Goal: Information Seeking & Learning: Check status

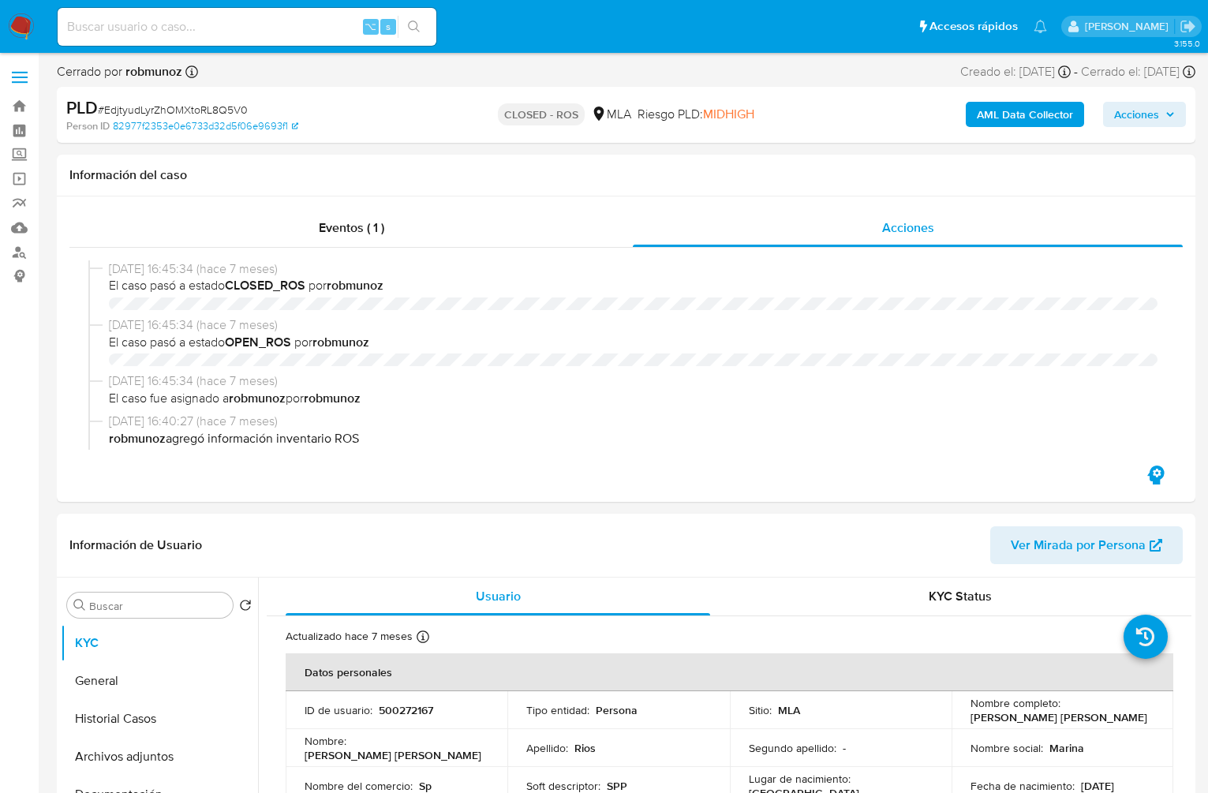
select select "10"
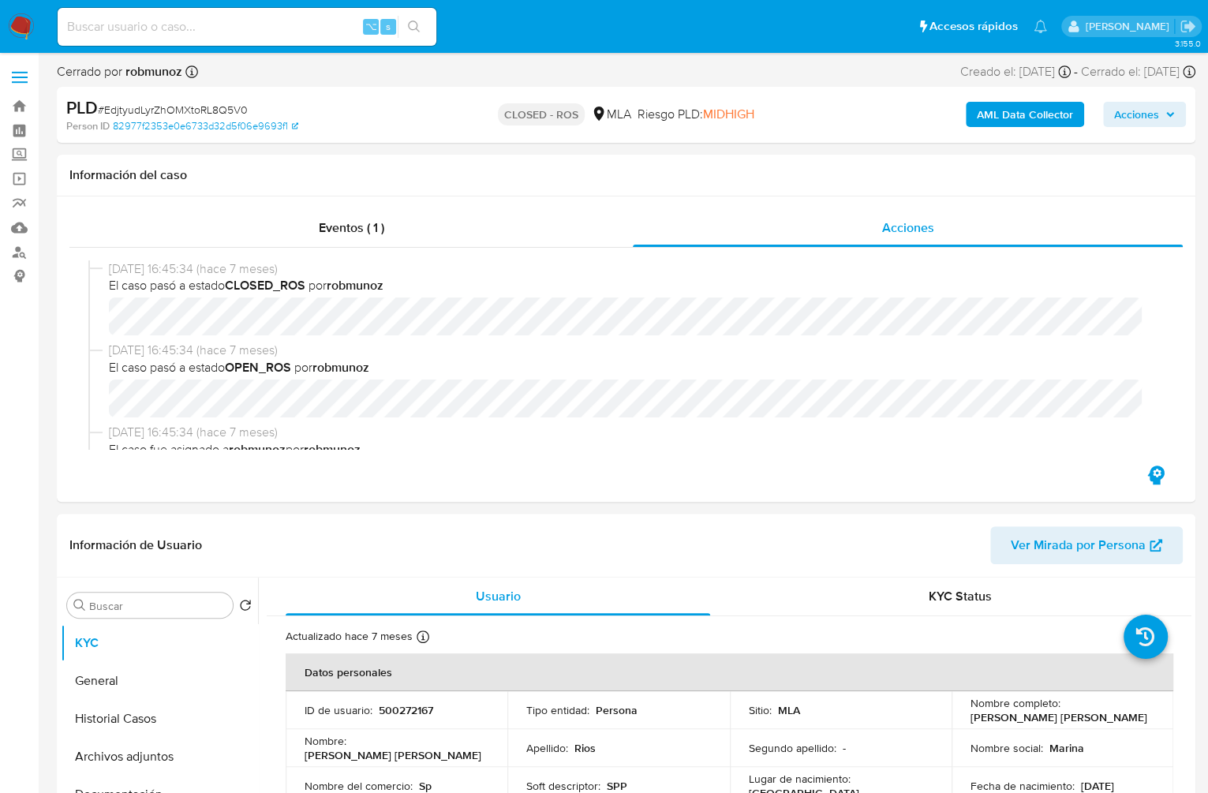
scroll to position [478, 0]
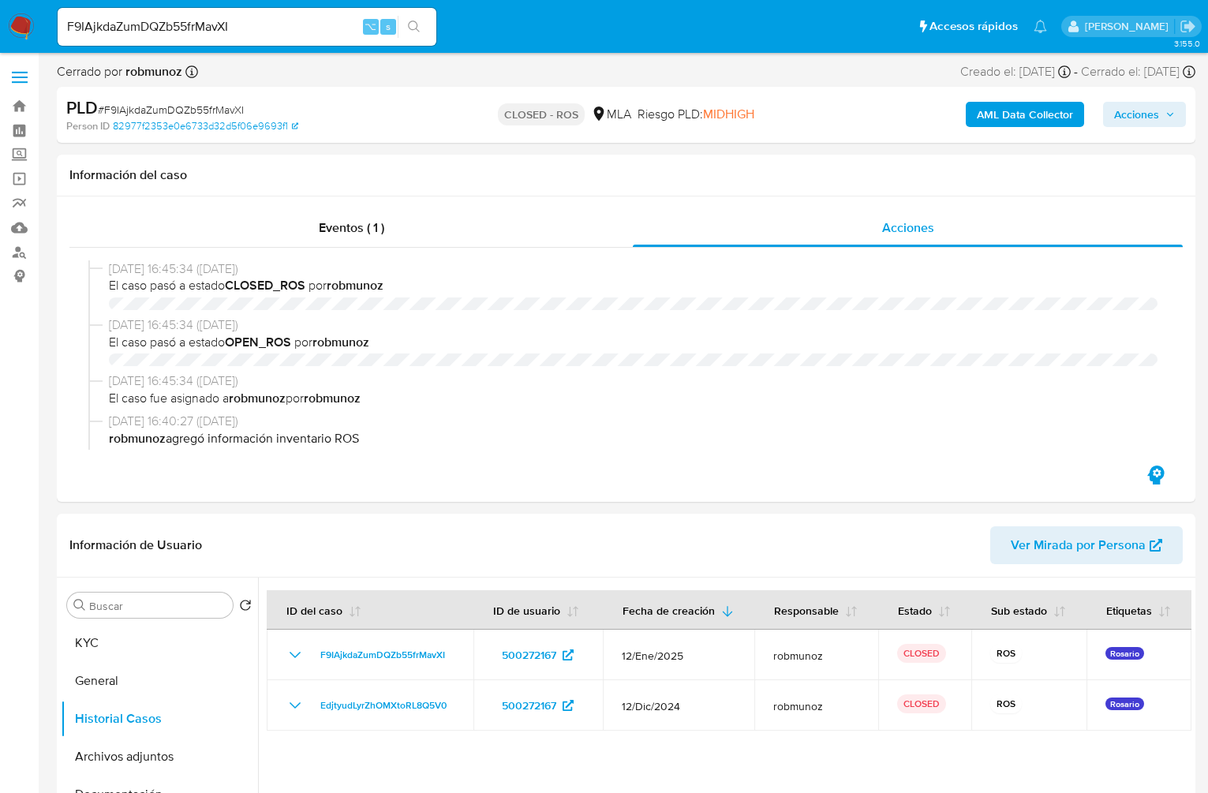
select select "10"
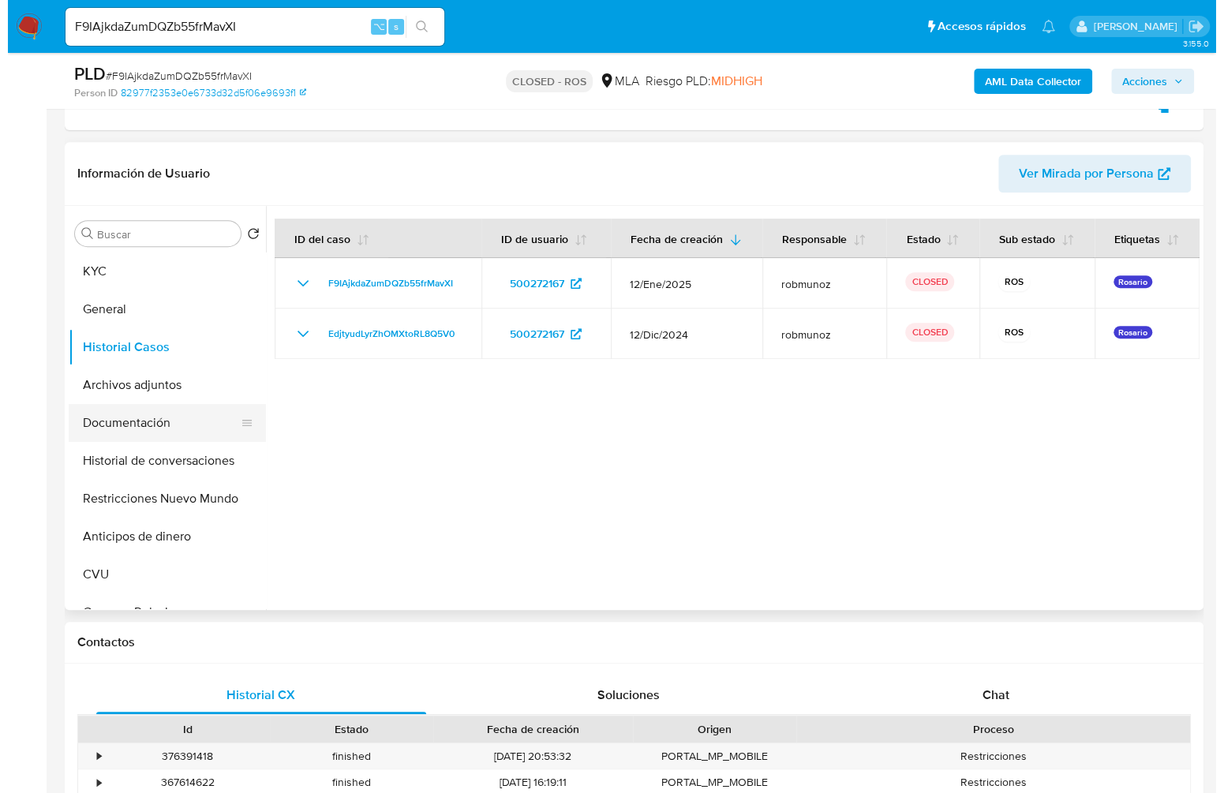
scroll to position [319, 0]
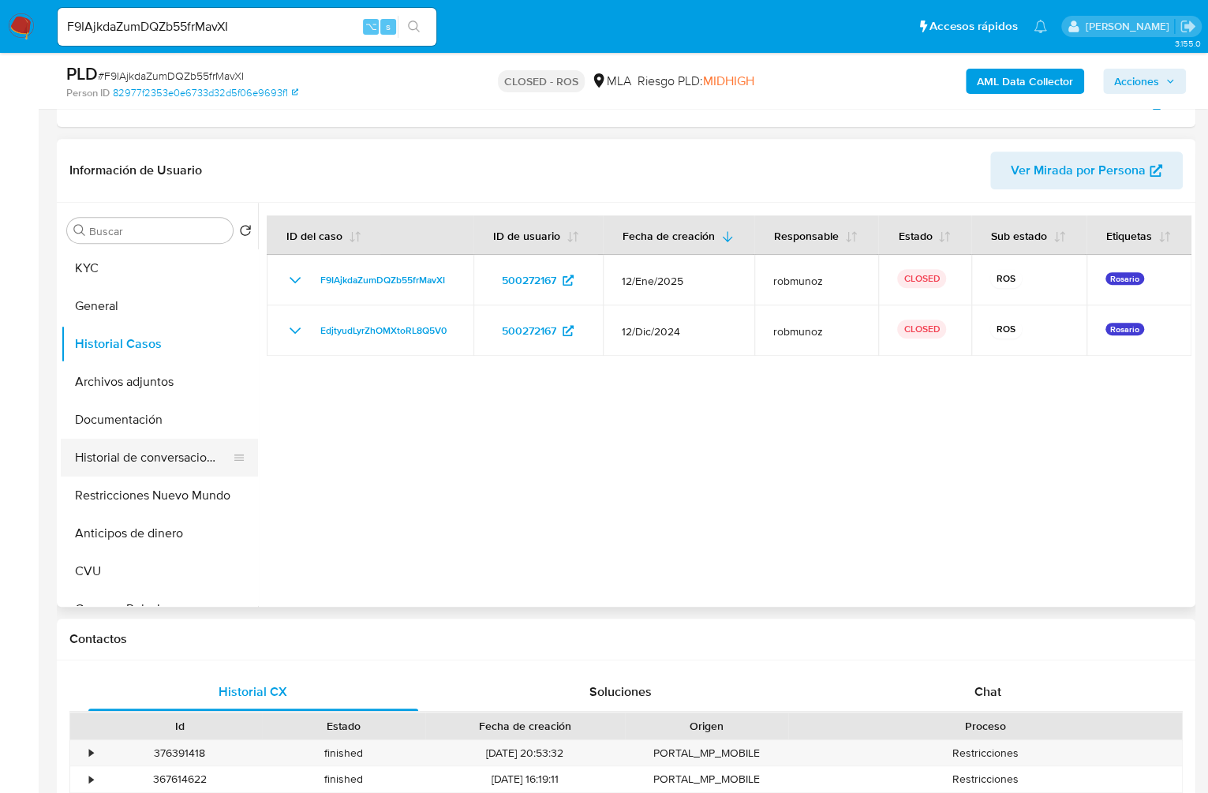
click at [162, 466] on button "Historial de conversaciones" at bounding box center [153, 458] width 185 height 38
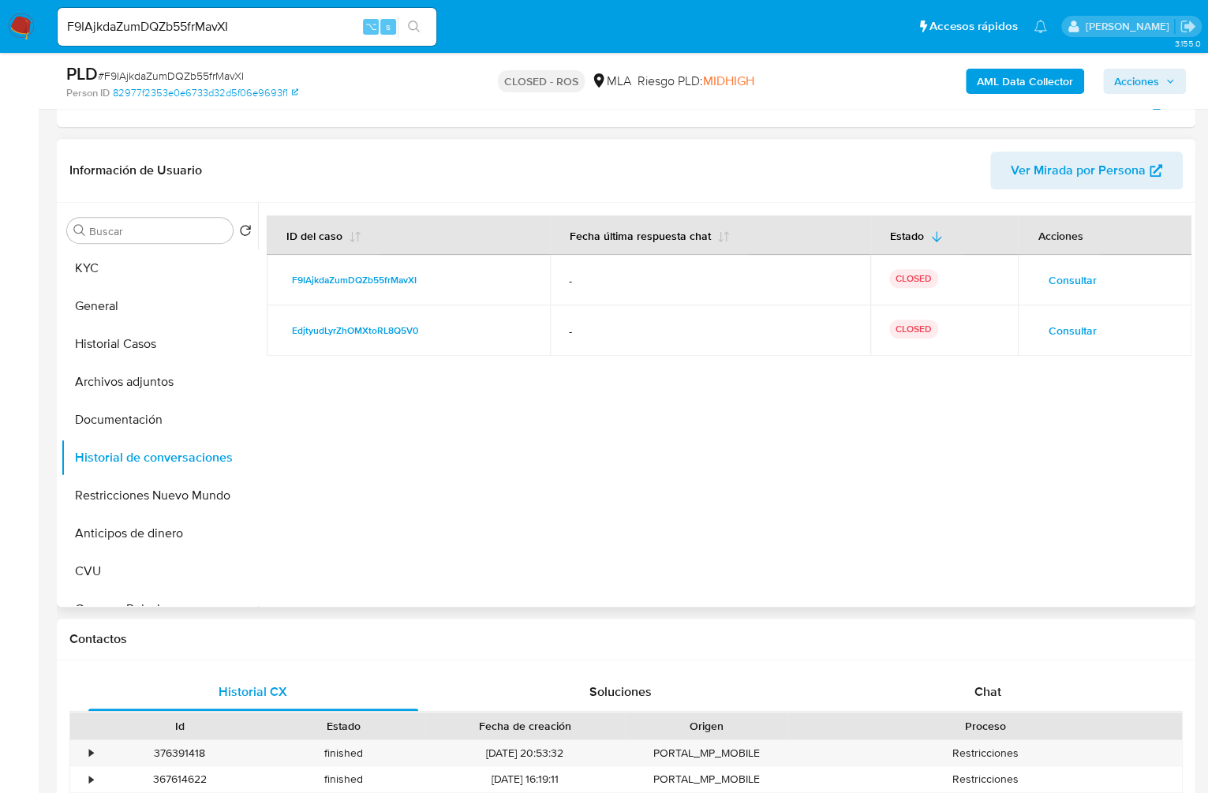
click at [1066, 277] on span "Consultar" at bounding box center [1072, 280] width 48 height 22
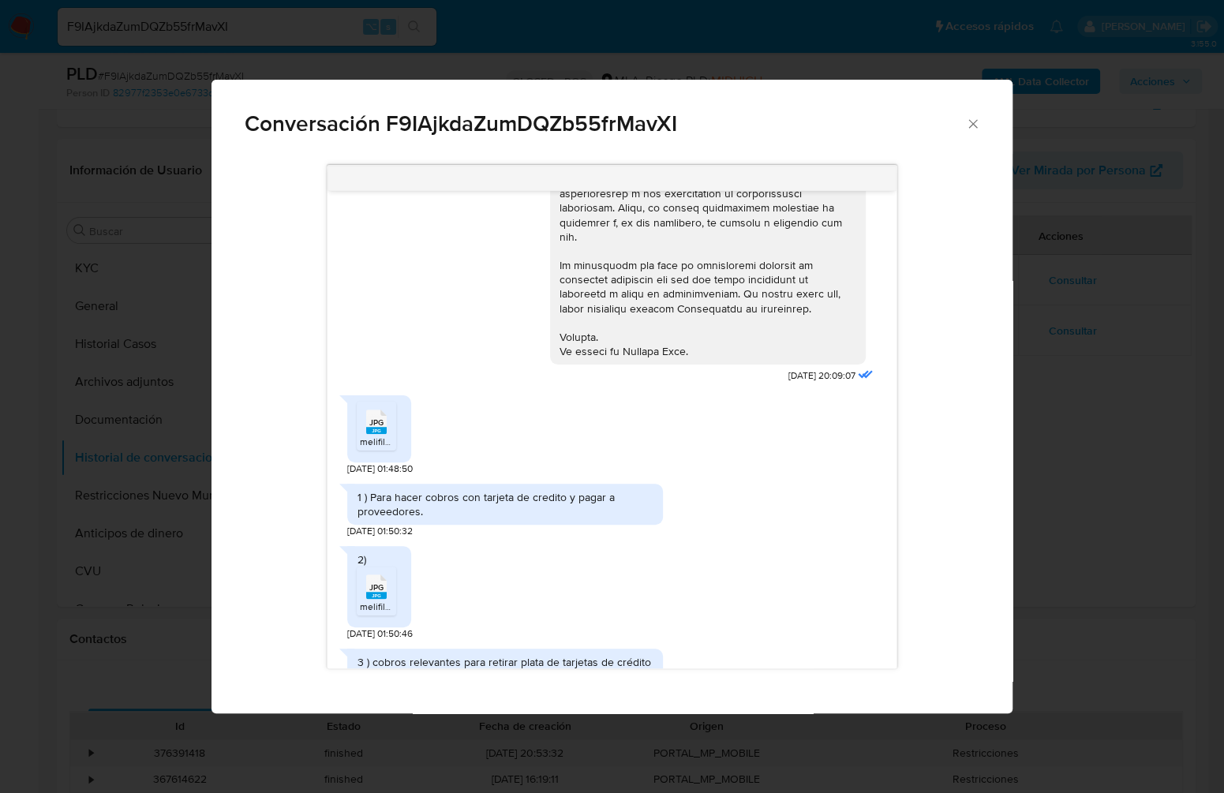
scroll to position [645, 0]
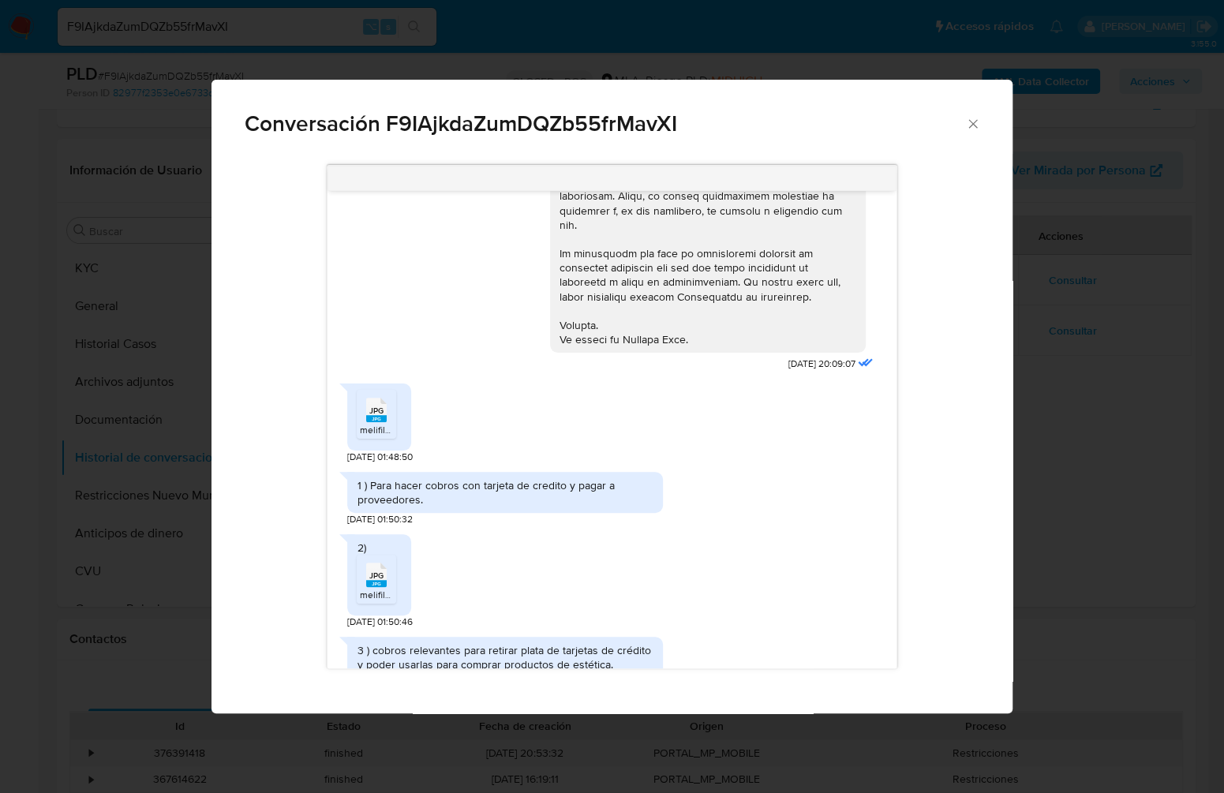
click at [361, 413] on div "JPG JPG" at bounding box center [376, 408] width 33 height 31
click at [384, 577] on icon "Comunicación" at bounding box center [376, 575] width 21 height 24
click at [974, 122] on icon "Cerrar" at bounding box center [973, 123] width 9 height 9
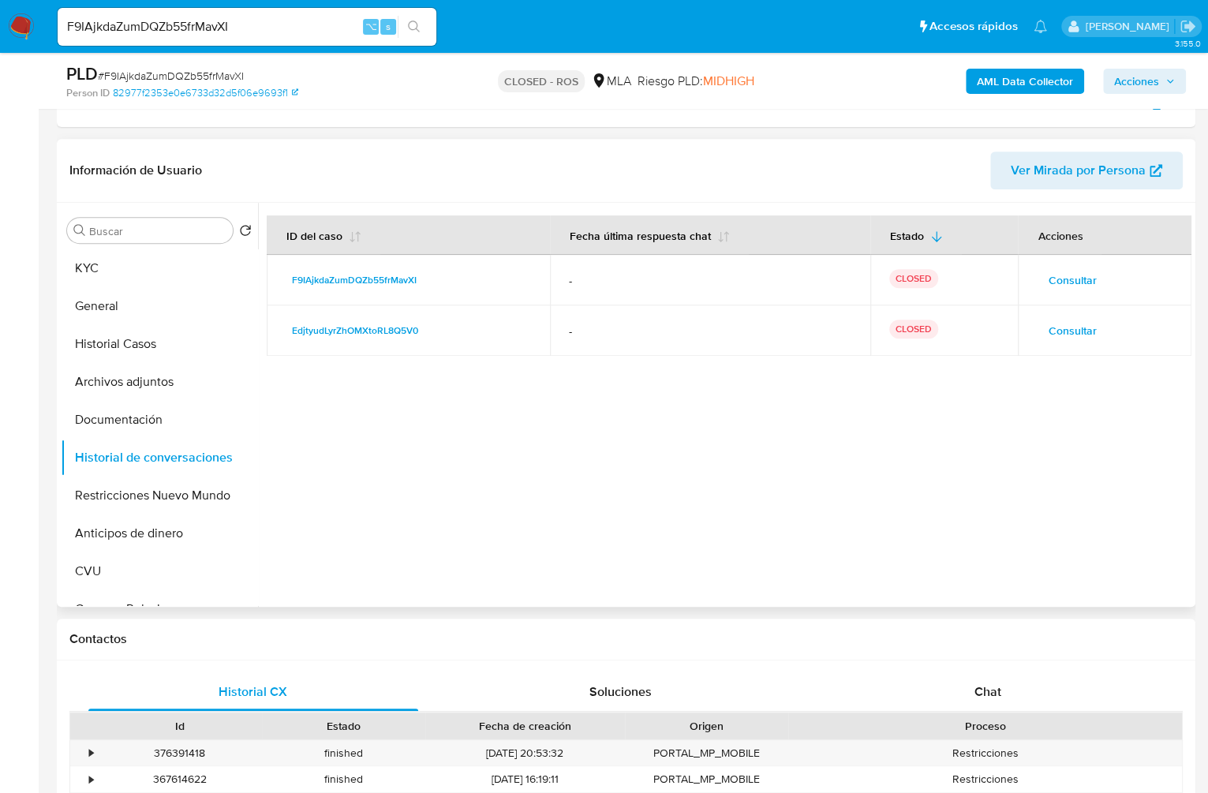
click at [1085, 333] on span "Consultar" at bounding box center [1072, 331] width 48 height 22
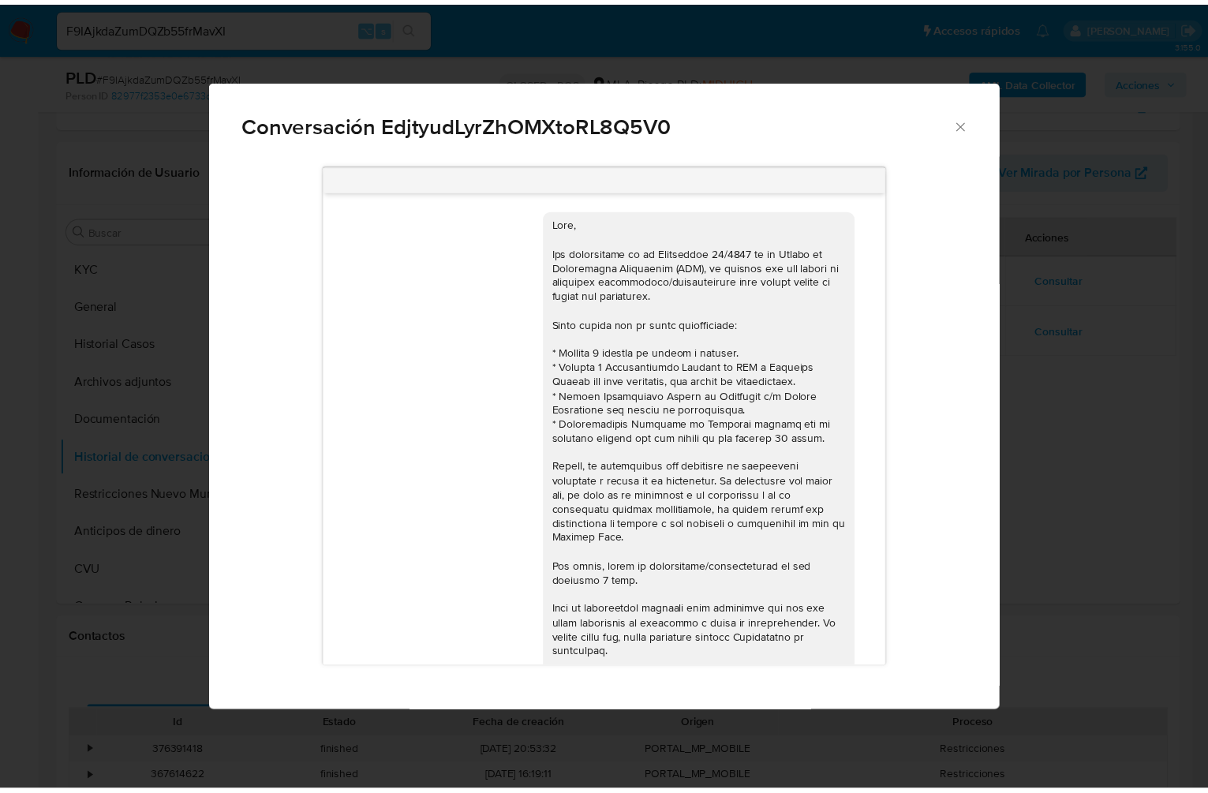
scroll to position [522, 0]
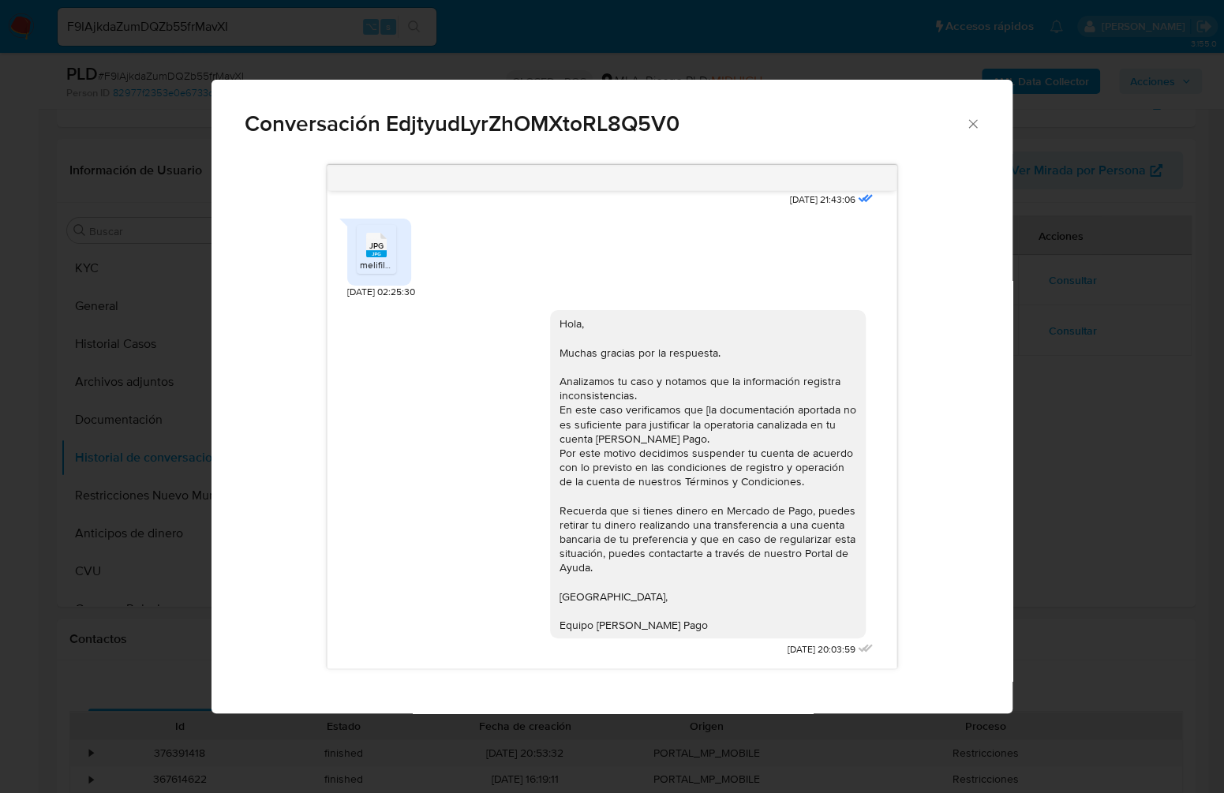
click at [371, 256] on rect "Comunicación" at bounding box center [376, 253] width 21 height 7
click at [972, 124] on icon "Cerrar" at bounding box center [973, 123] width 9 height 9
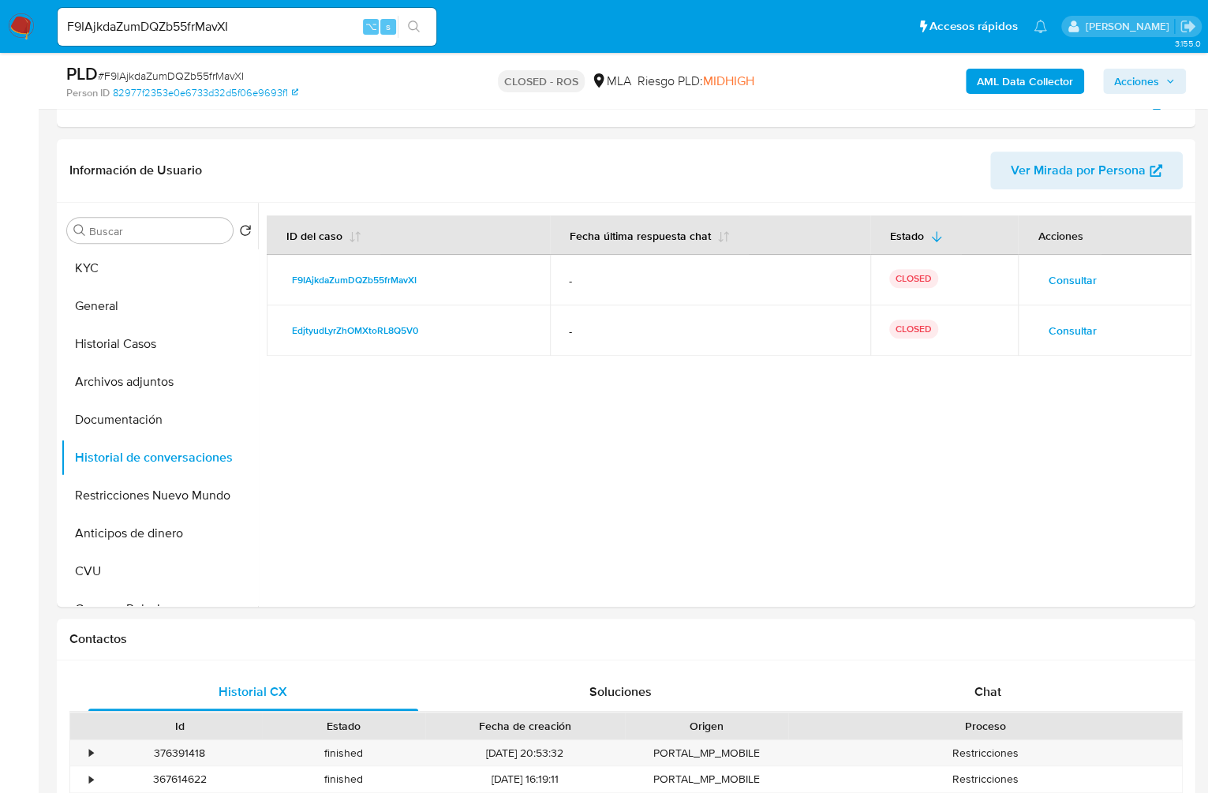
click at [267, 32] on input "F9IAjkdaZumDQZb55frMavXI" at bounding box center [247, 27] width 379 height 21
paste input "ezDfa40albKDs2KtuJKwdwbz"
type input "ezDfa40albKDs2KtuJKwdwbz"
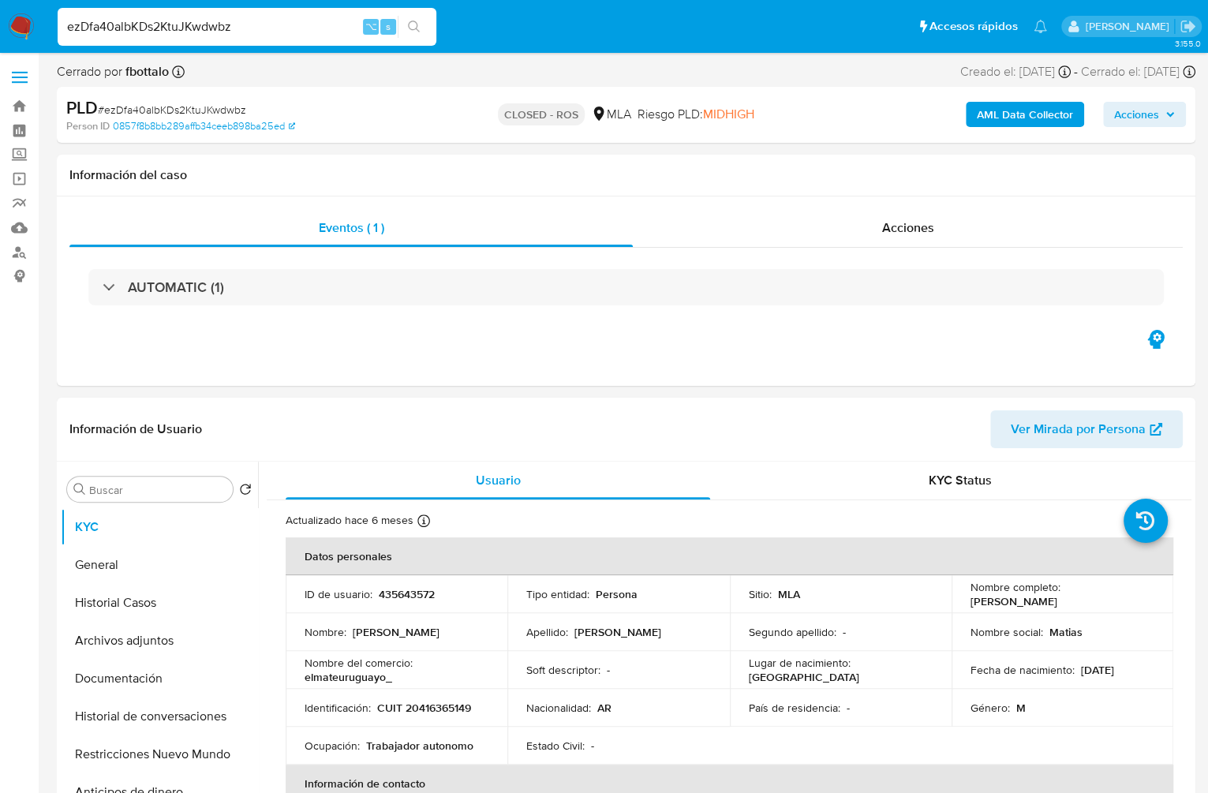
select select "10"
click at [146, 29] on input "ezDfa40albKDs2KtuJKwdwbz" at bounding box center [247, 27] width 379 height 21
click at [885, 223] on span "Acciones" at bounding box center [908, 228] width 52 height 18
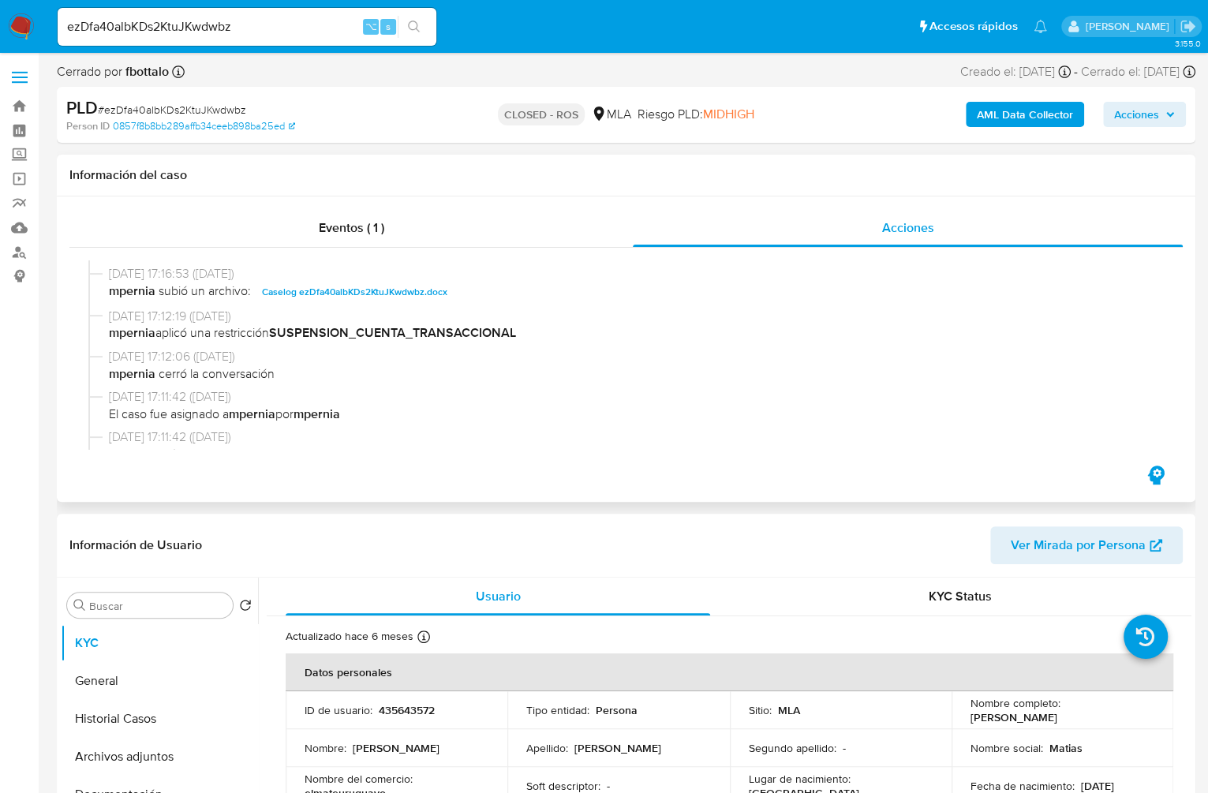
scroll to position [768, 0]
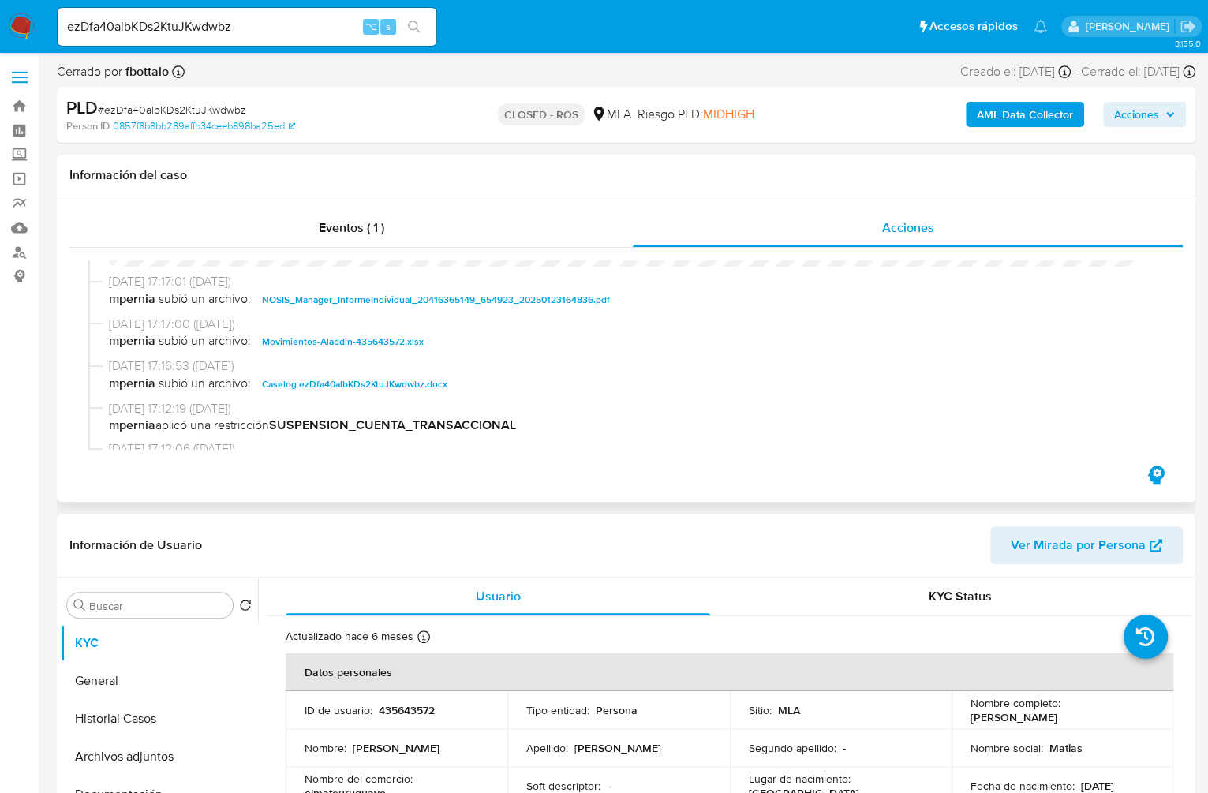
click at [328, 387] on span "Caselog ezDfa40albKDs2KtuJKwdwbz.docx" at bounding box center [354, 384] width 185 height 19
